Goal: Check status: Check status

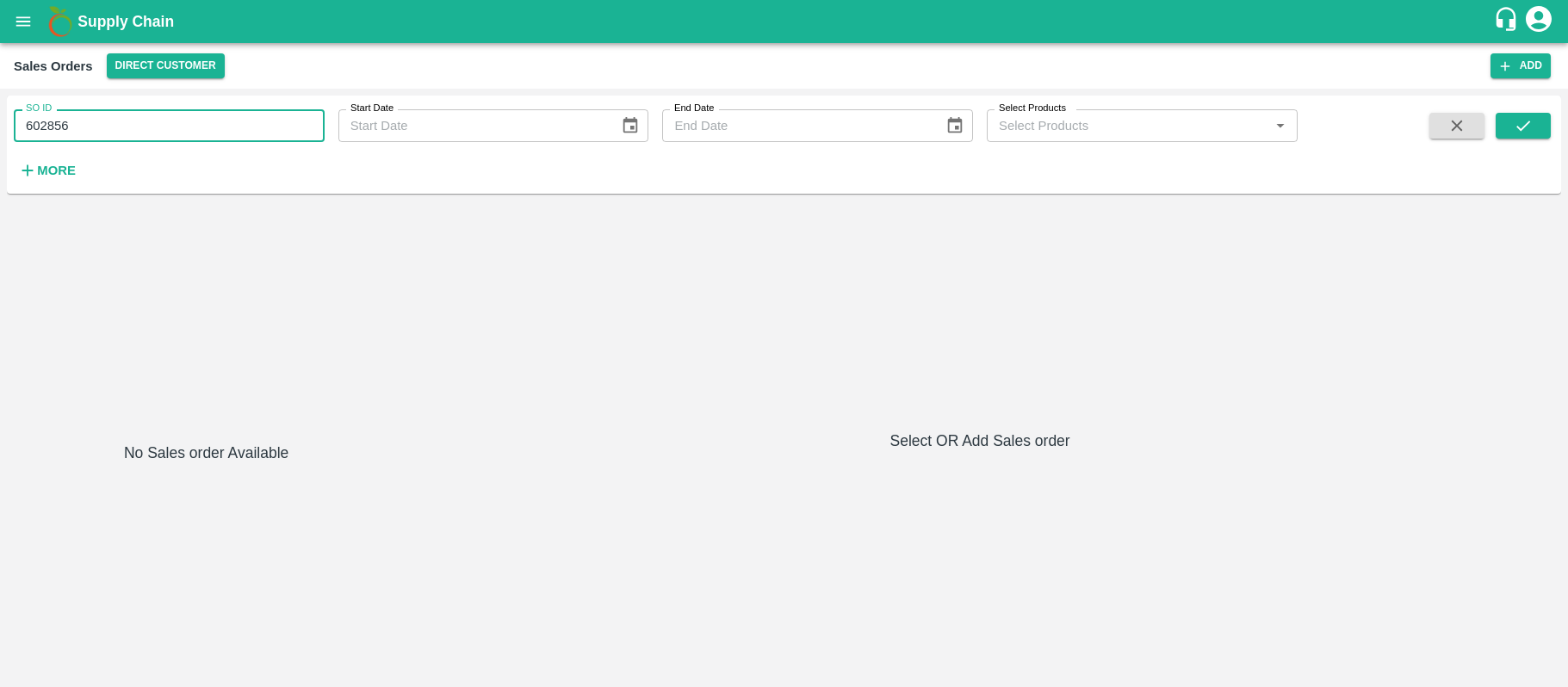
click at [202, 124] on input "602856" at bounding box center [169, 126] width 311 height 32
type input "602740"
click at [1533, 129] on button "submit" at bounding box center [1522, 126] width 55 height 26
click at [204, 135] on input "602740" at bounding box center [169, 126] width 311 height 32
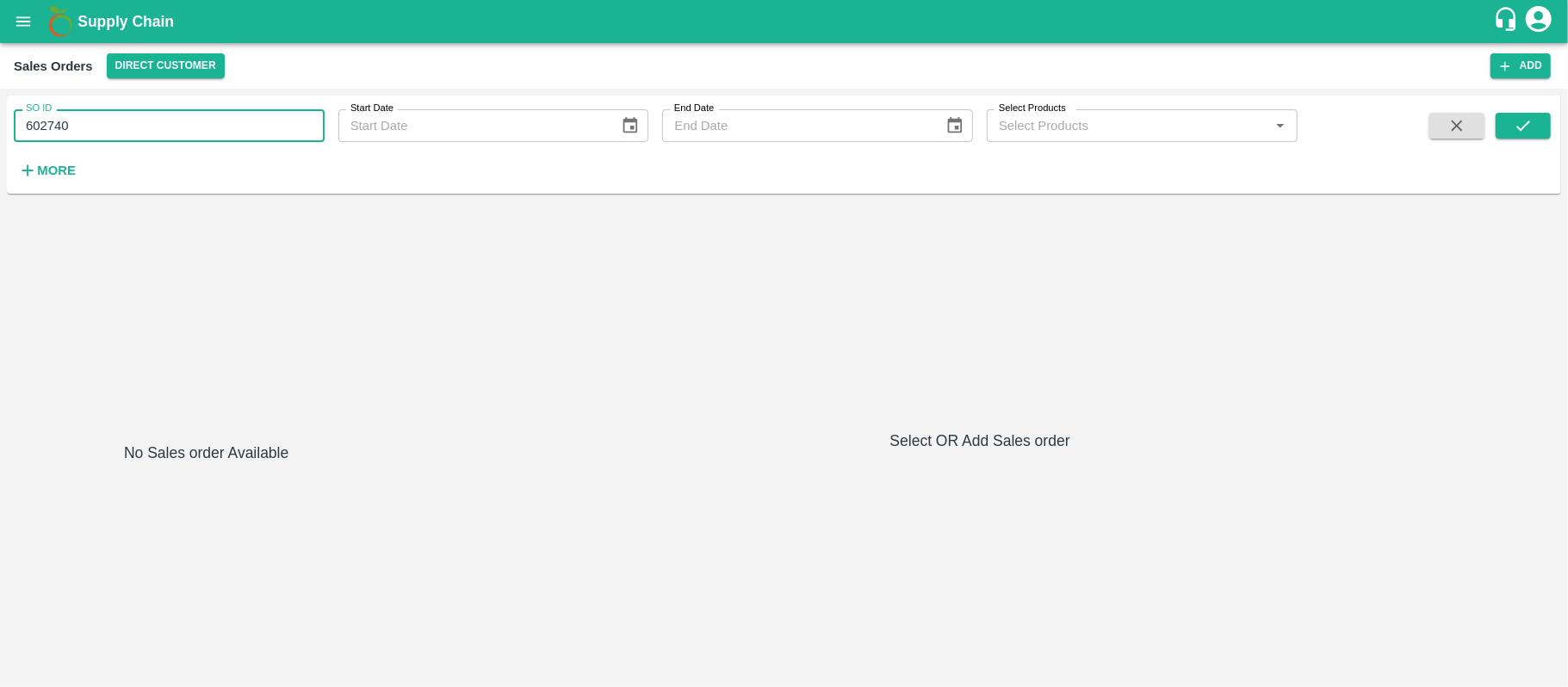
paste input "text"
type input "602856"
click at [1524, 136] on button "submit" at bounding box center [1522, 126] width 55 height 26
